Goal: Task Accomplishment & Management: Manage account settings

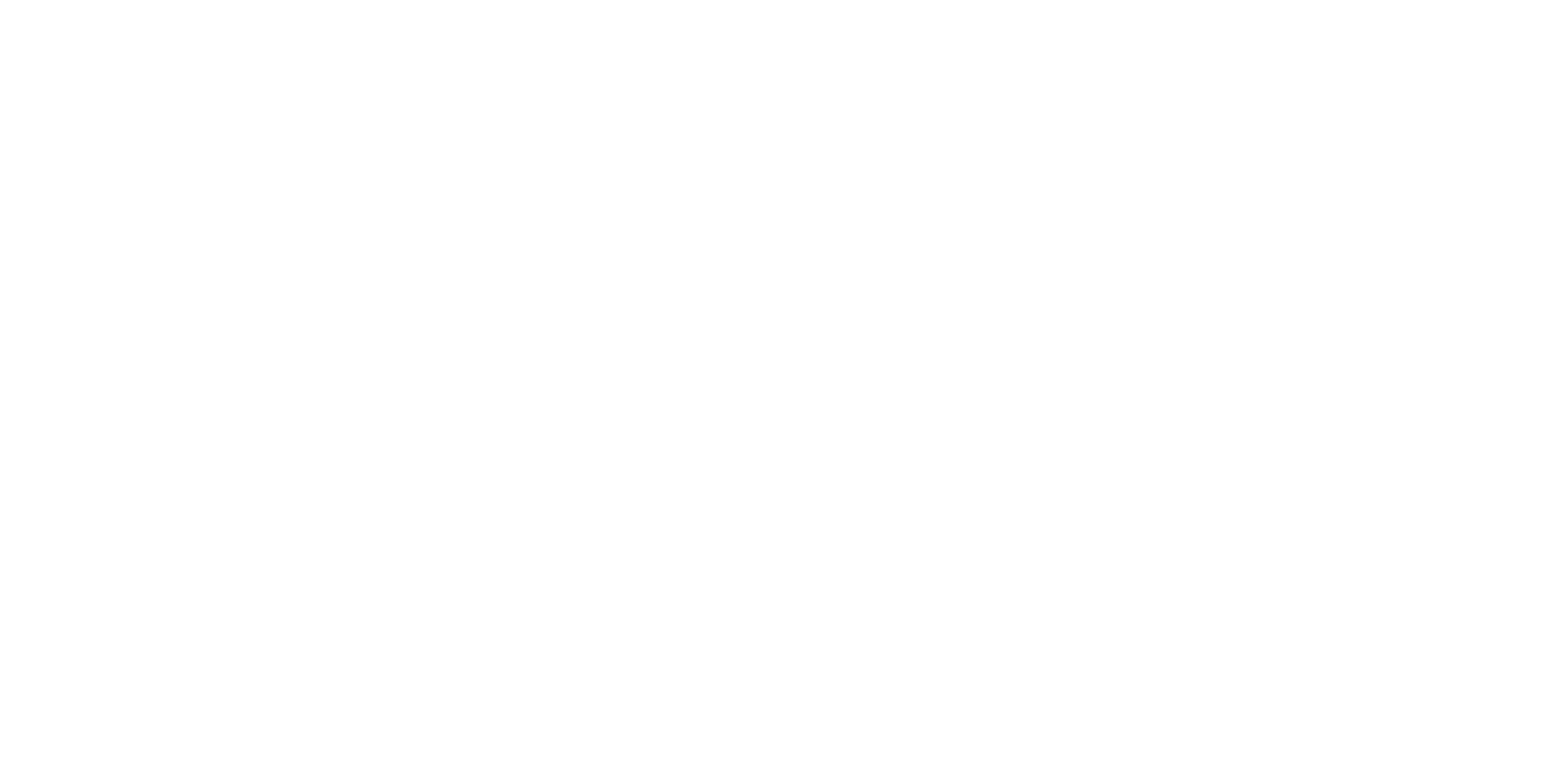
drag, startPoint x: 863, startPoint y: 298, endPoint x: 1670, endPoint y: 576, distance: 853.5
click at [1568, 0] on html at bounding box center [784, 0] width 1568 height 0
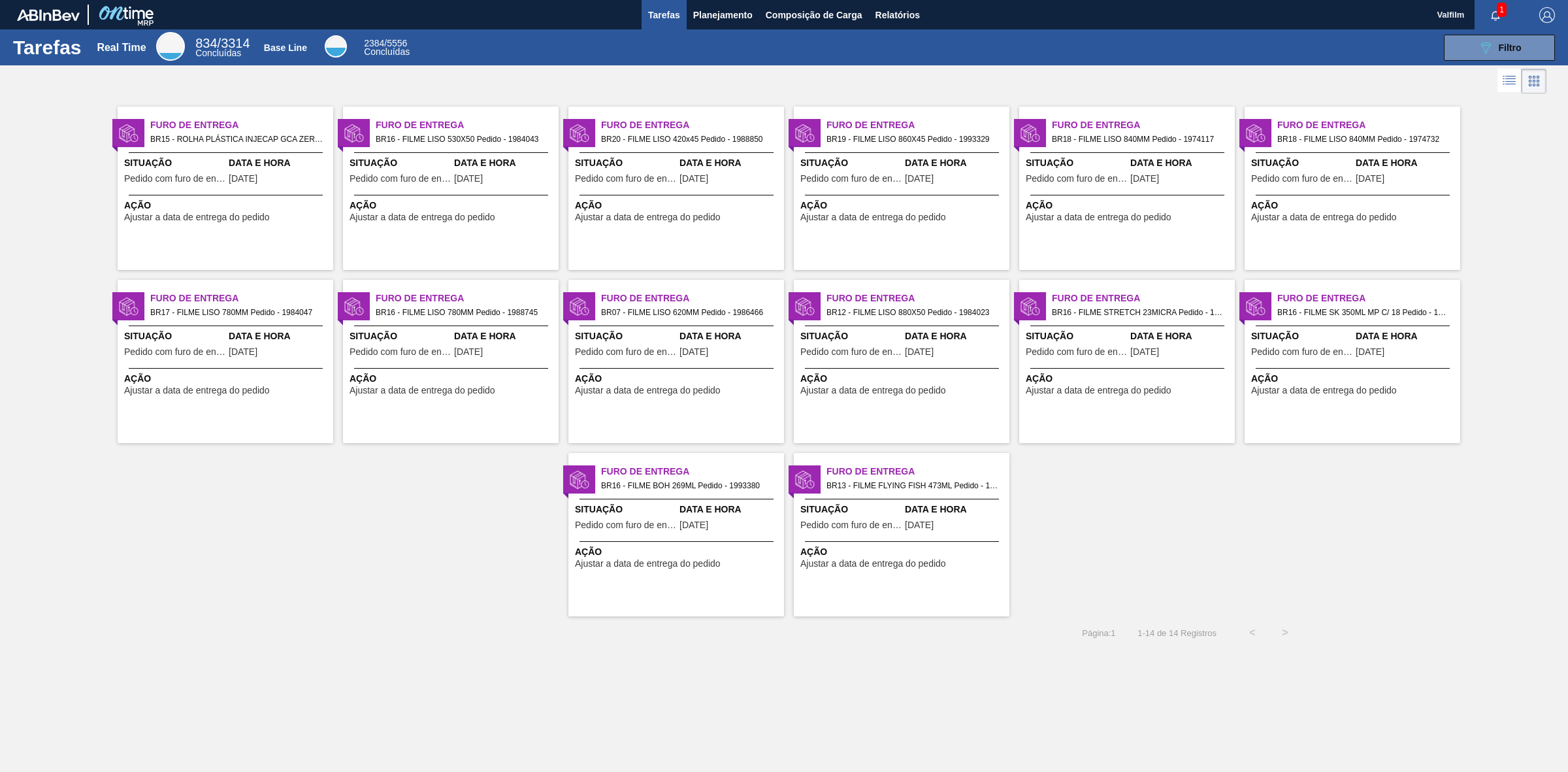
click at [634, 223] on div "Furo de Entrega BR20 - FILME LISO 420x45 Pedido - 1988850 Situação Pedido com f…" at bounding box center [676, 188] width 216 height 164
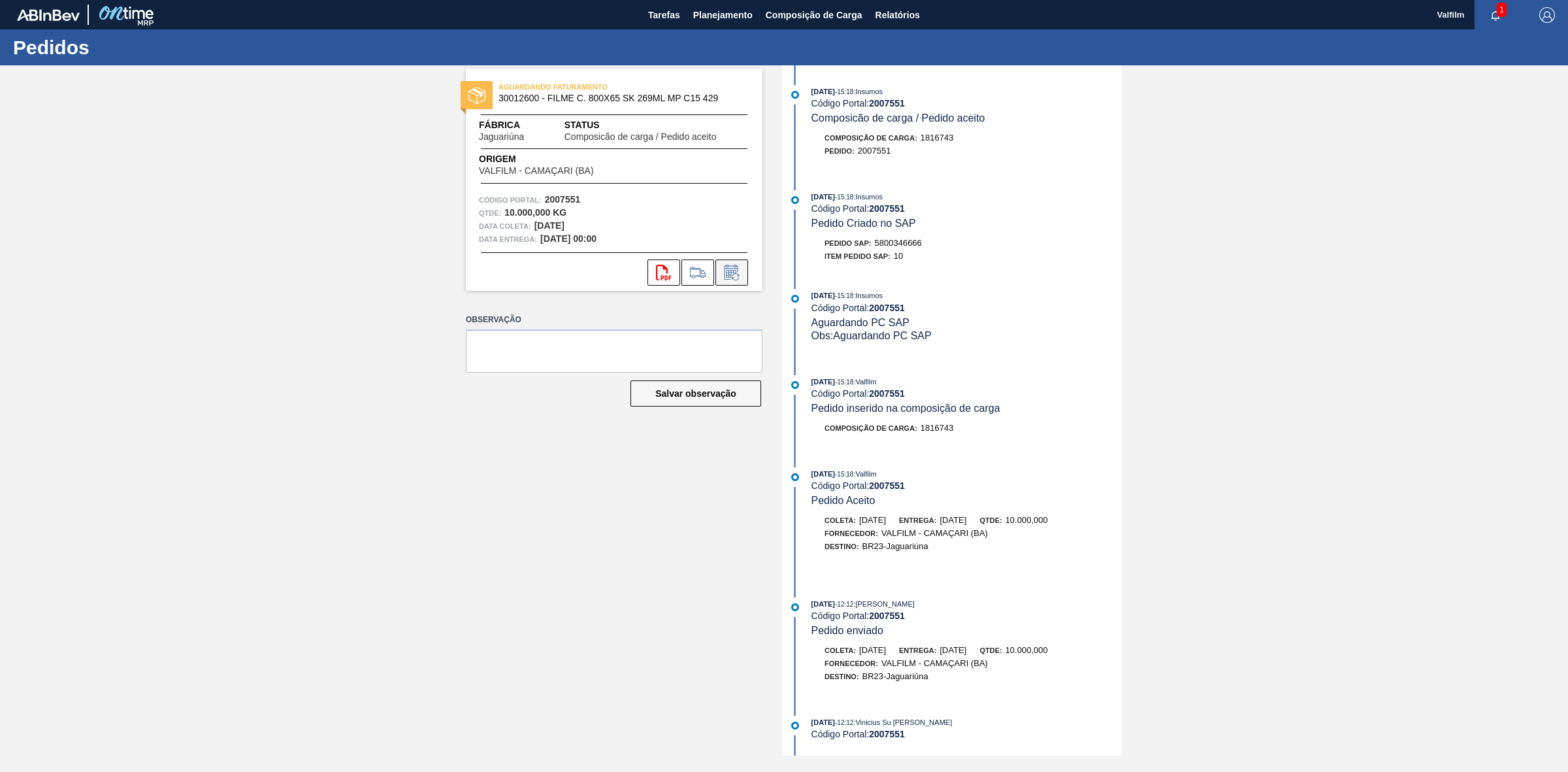
click at [737, 274] on icon at bounding box center [735, 277] width 8 height 8
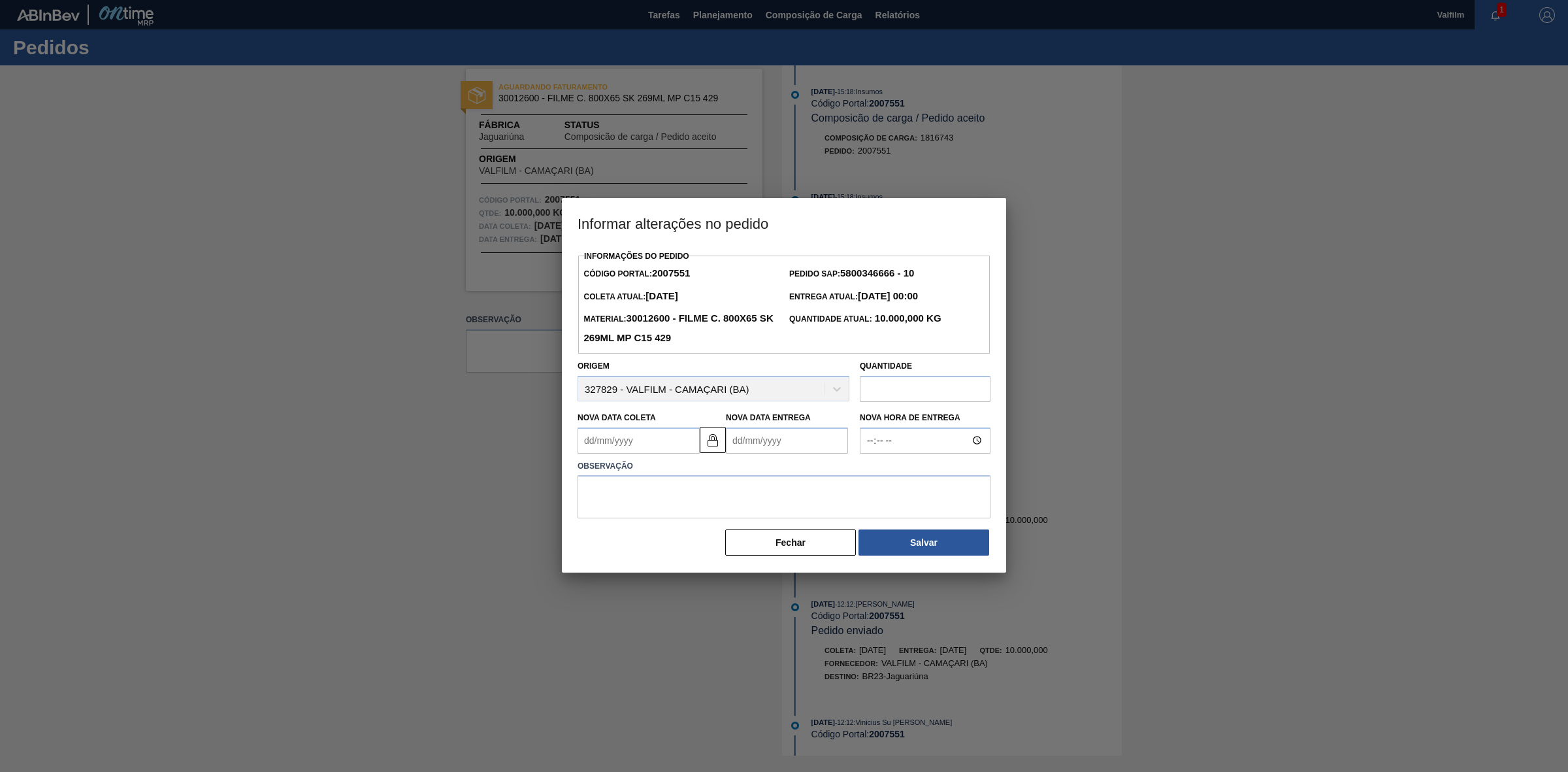
click at [906, 390] on input "text" at bounding box center [925, 389] width 131 height 26
click at [924, 399] on input "text" at bounding box center [925, 389] width 131 height 26
type input "12.495,00"
click at [714, 445] on img at bounding box center [712, 440] width 16 height 16
click at [734, 445] on Entrega2007551 "Nova Data Entrega" at bounding box center [787, 440] width 122 height 26
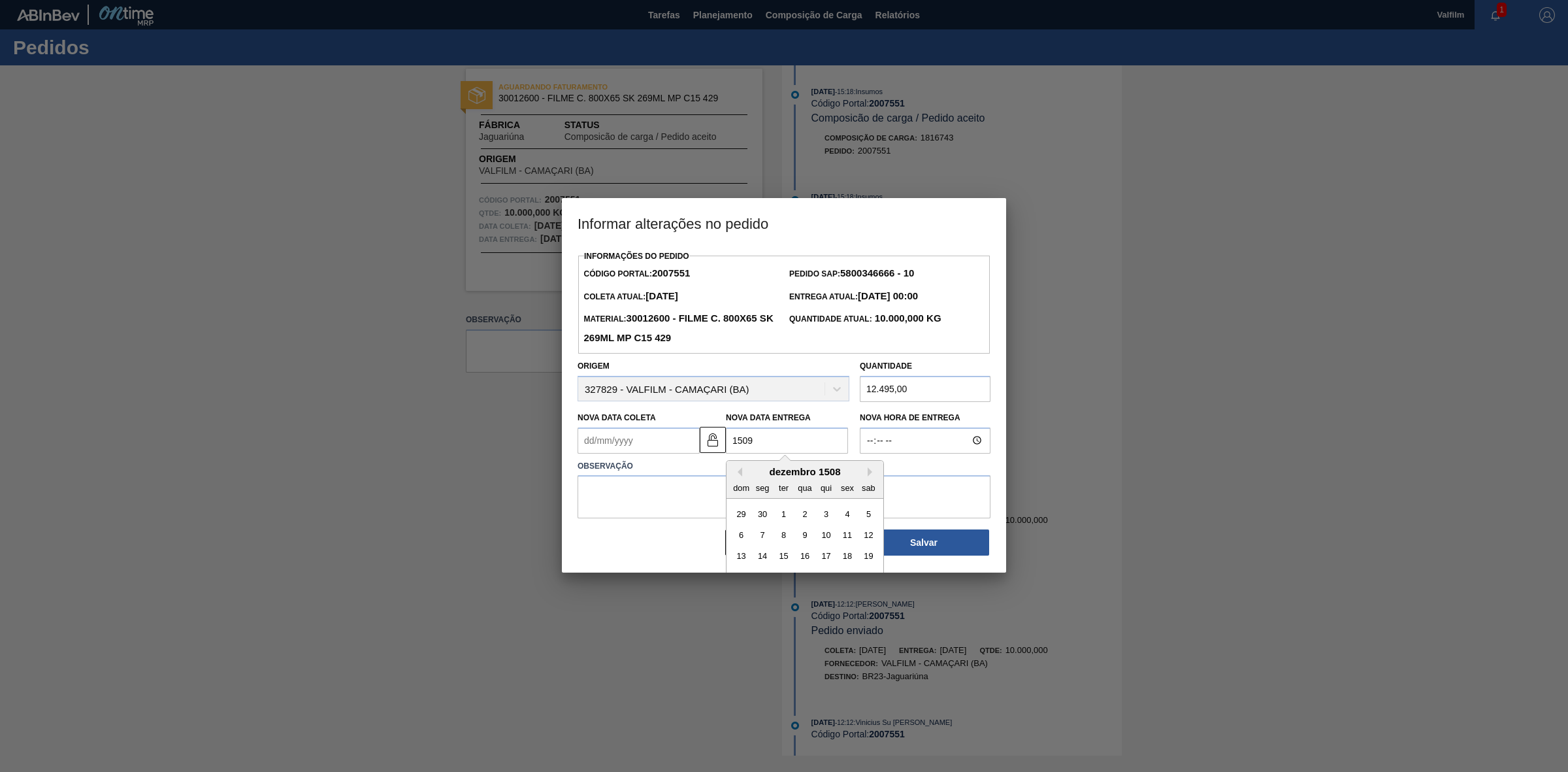
type Entrega2007551 "15092"
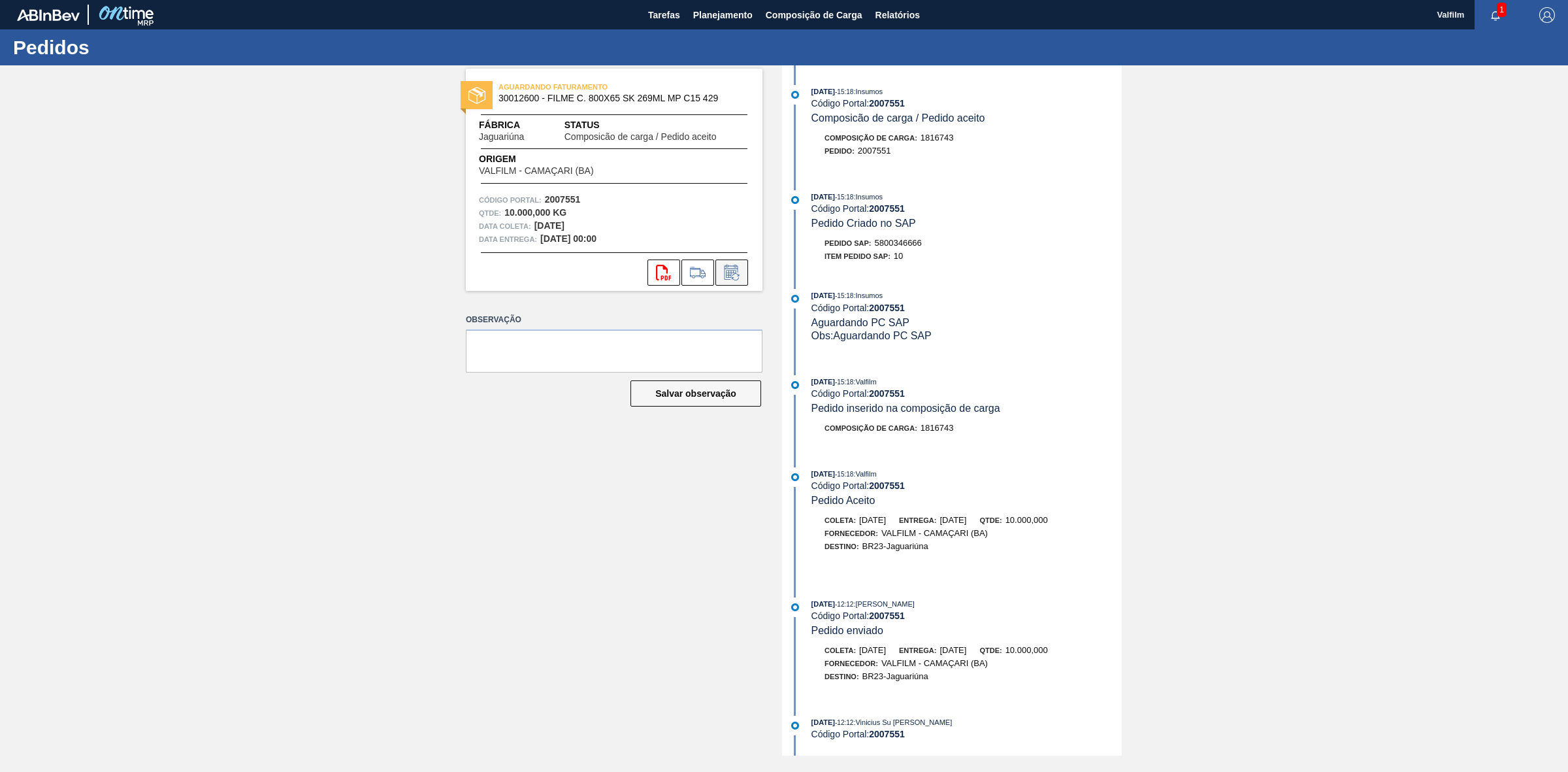
click at [742, 273] on icon at bounding box center [732, 272] width 21 height 16
click at [717, 278] on button at bounding box center [732, 272] width 33 height 26
click at [690, 271] on icon at bounding box center [697, 272] width 21 height 16
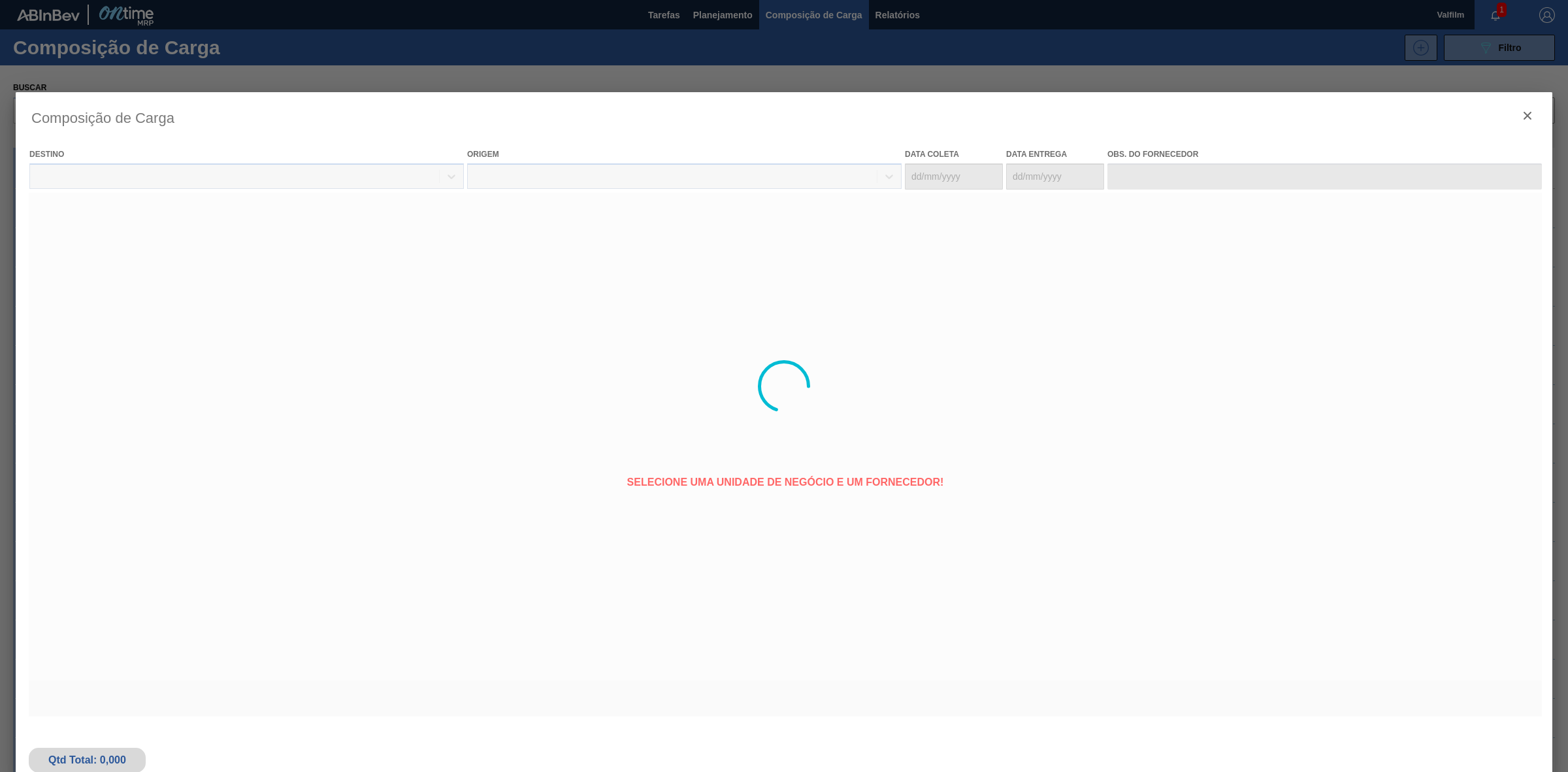
type coleta "12/09/2025"
type entrega "[DATE]"
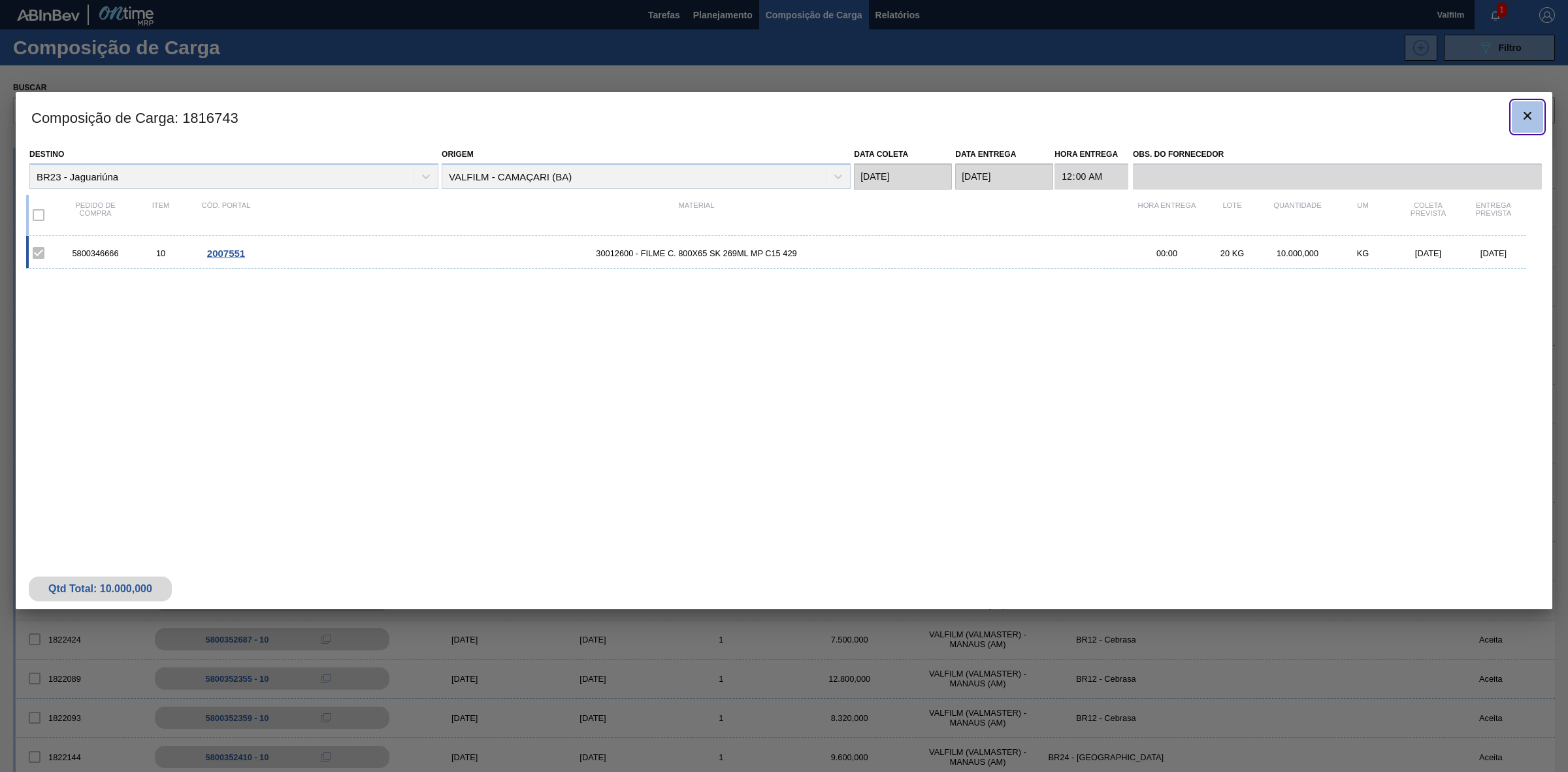
click at [1541, 110] on button "botão de ícone" at bounding box center [1527, 117] width 31 height 31
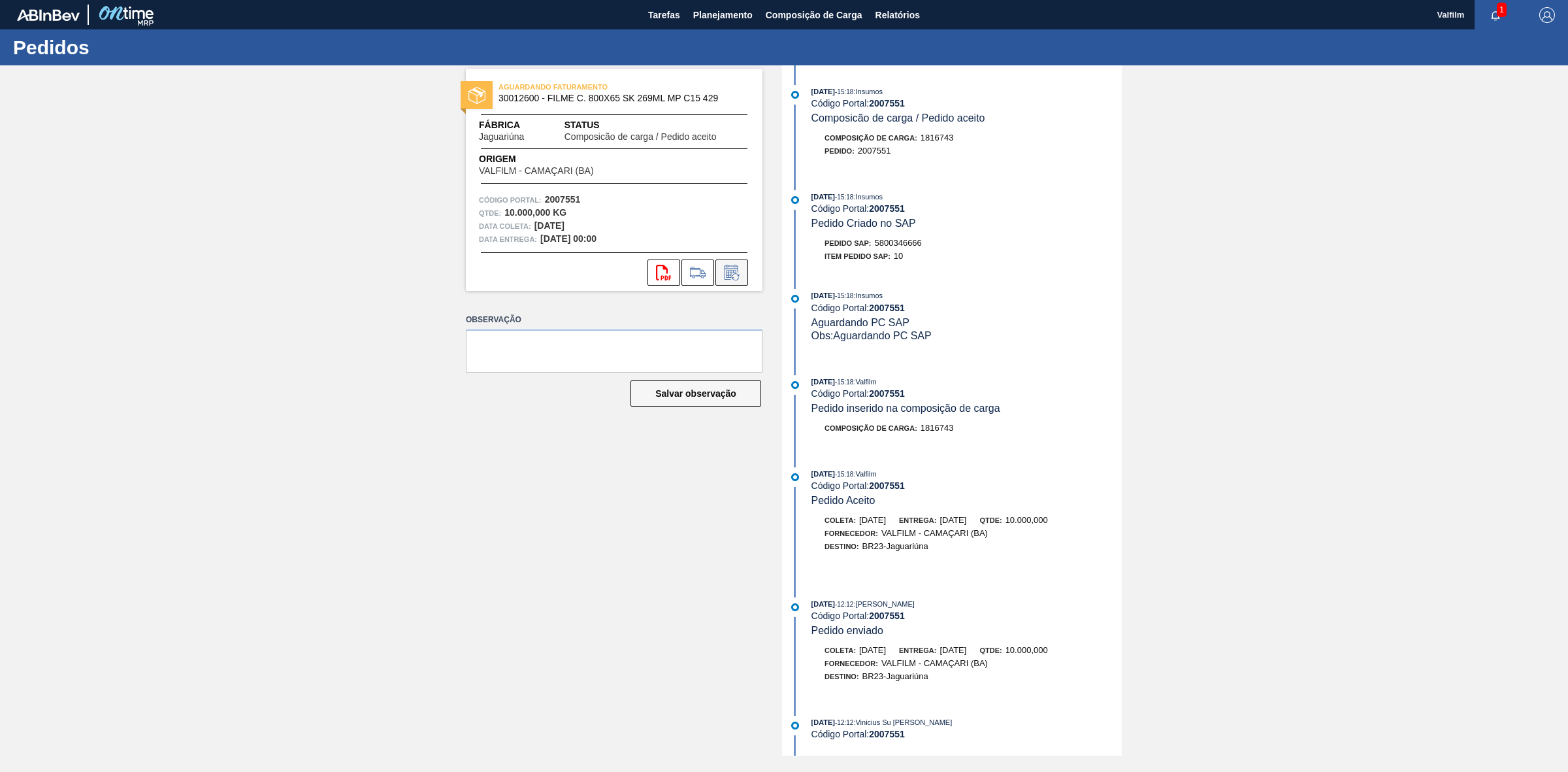
click at [738, 279] on button at bounding box center [732, 272] width 33 height 26
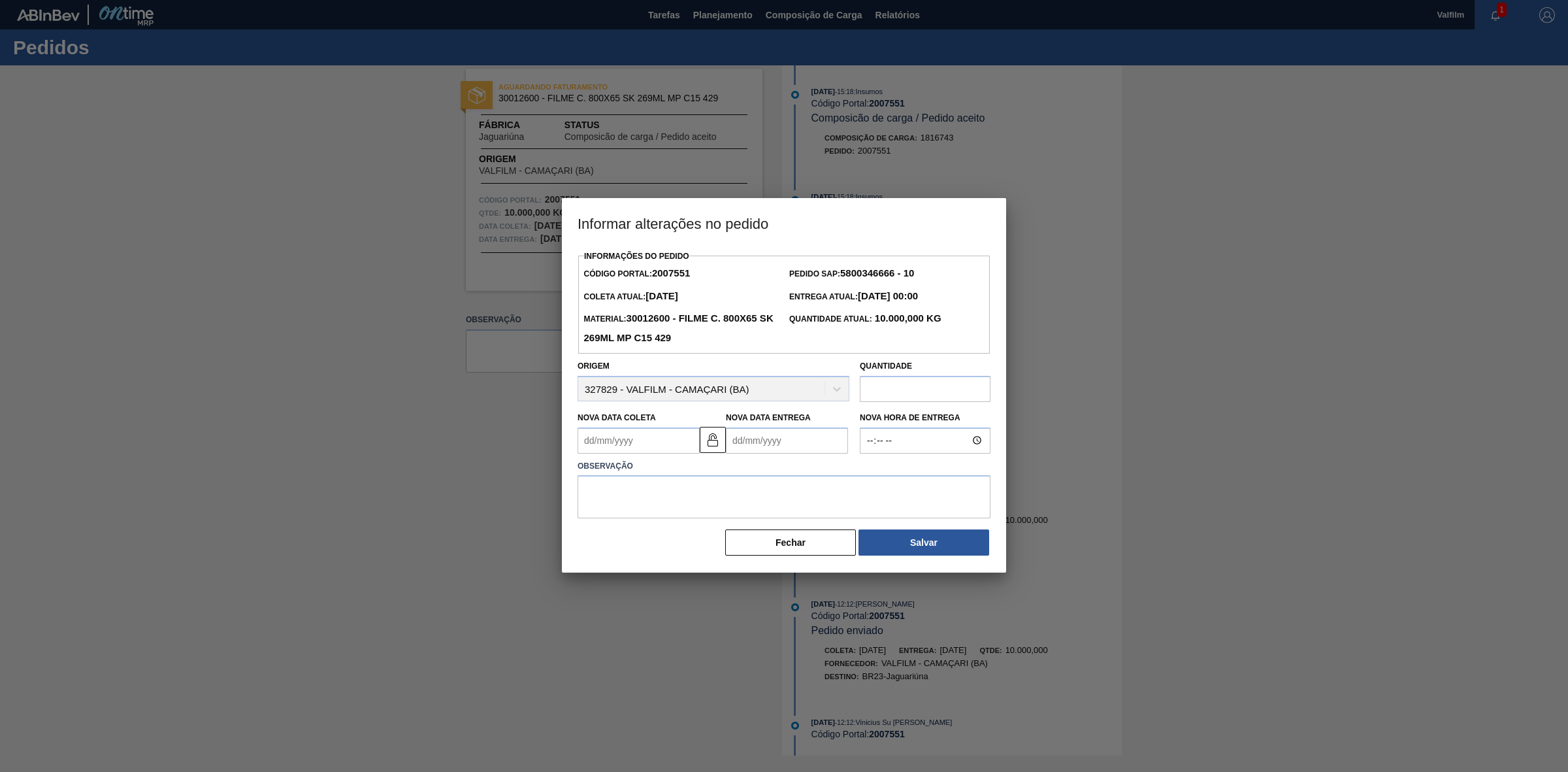
click at [913, 389] on input "text" at bounding box center [925, 389] width 131 height 26
type input "12.495,00"
click at [909, 508] on textarea at bounding box center [784, 496] width 413 height 43
type textarea "R"
type textarea "Ajuste Quantidade - Compor carga"
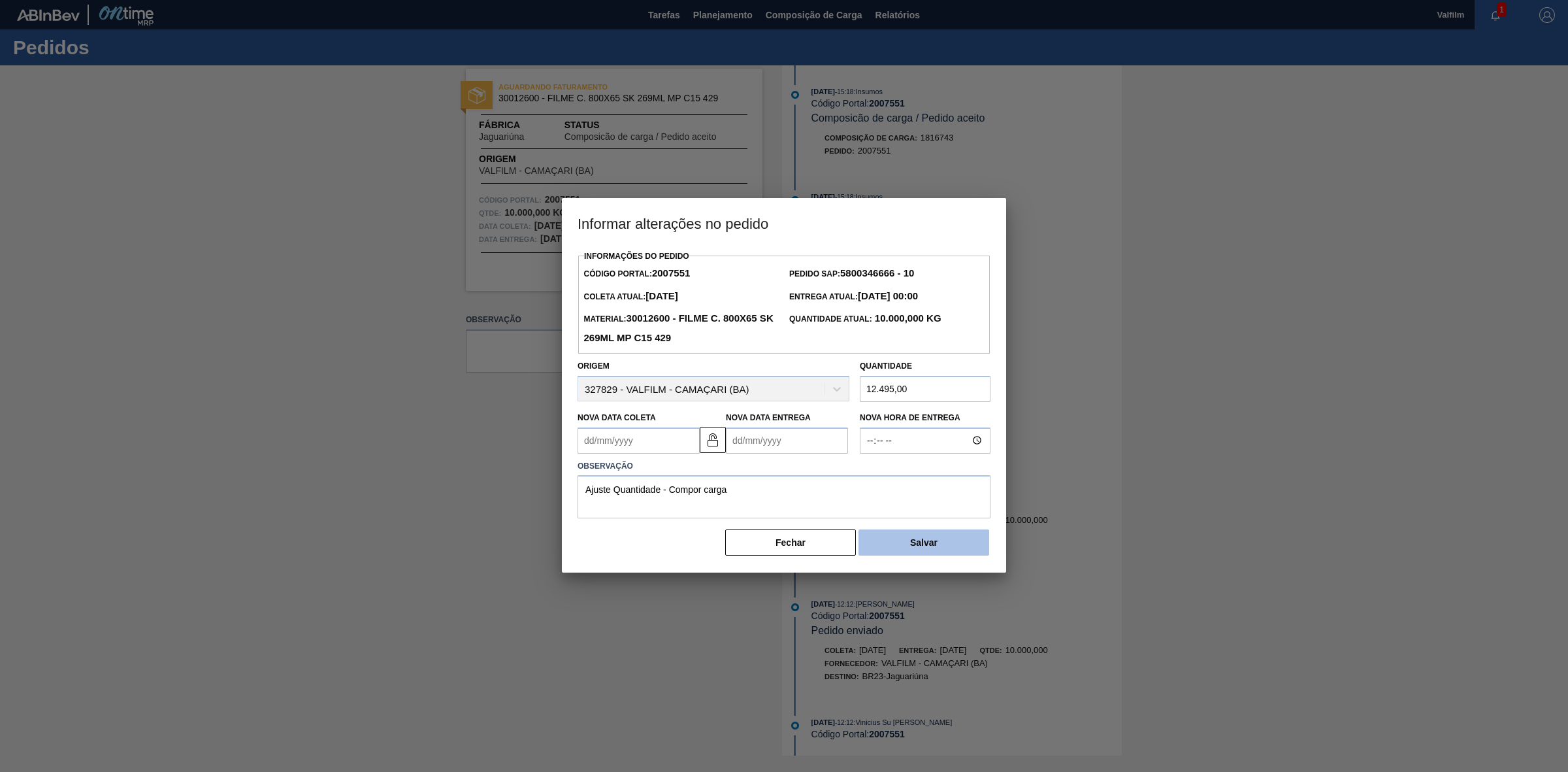
click at [921, 533] on button "Salvar" at bounding box center [925, 542] width 131 height 26
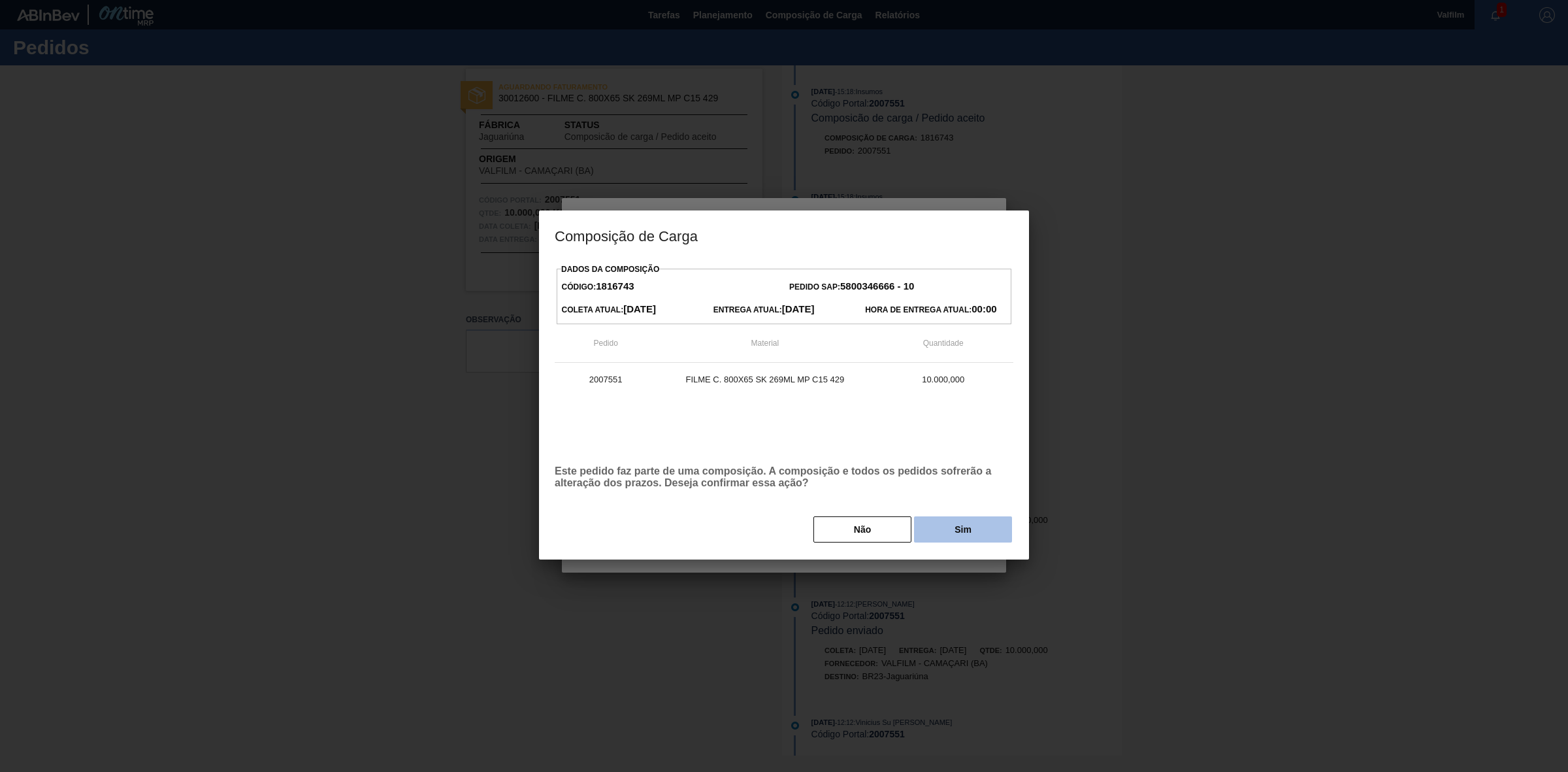
click at [945, 528] on button "Sim" at bounding box center [963, 529] width 98 height 26
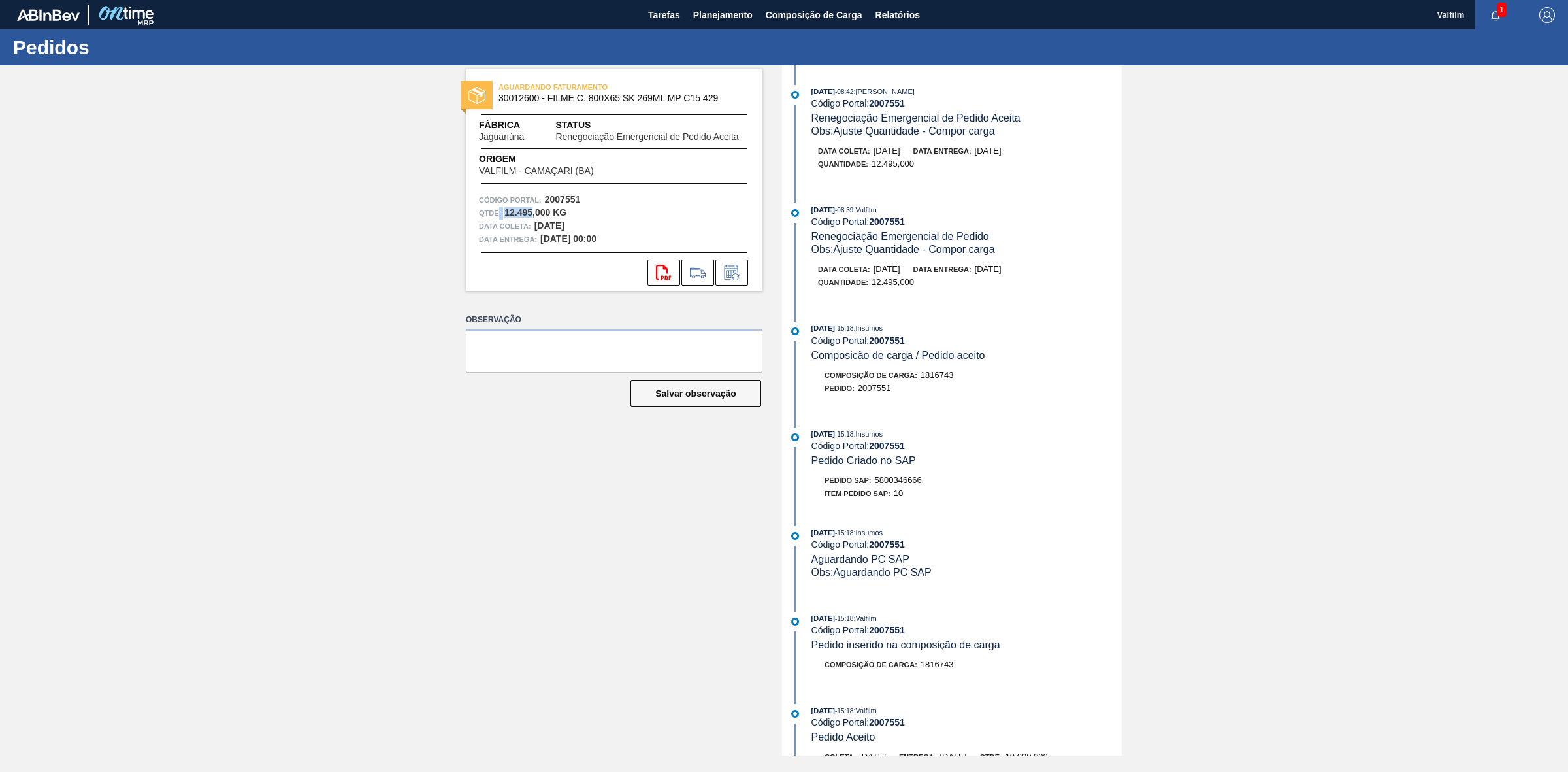
drag, startPoint x: 523, startPoint y: 211, endPoint x: 500, endPoint y: 214, distance: 23.2
click at [500, 214] on div "Qtde : 12.495,000 KG" at bounding box center [614, 213] width 270 height 13
click at [716, 206] on div "Qtde : 12.495,000 KG" at bounding box center [614, 213] width 270 height 13
